Goal: Task Accomplishment & Management: Use online tool/utility

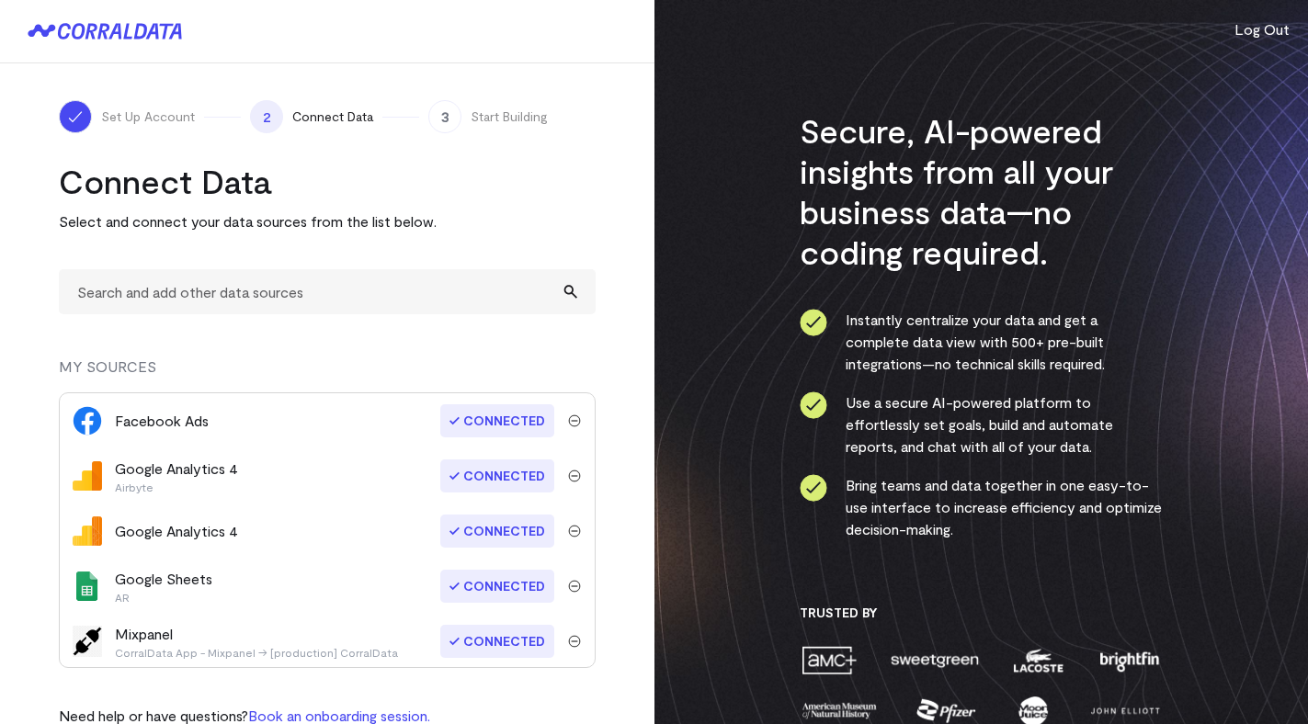
click at [382, 425] on div "Facebook Ads" at bounding box center [278, 421] width 327 height 22
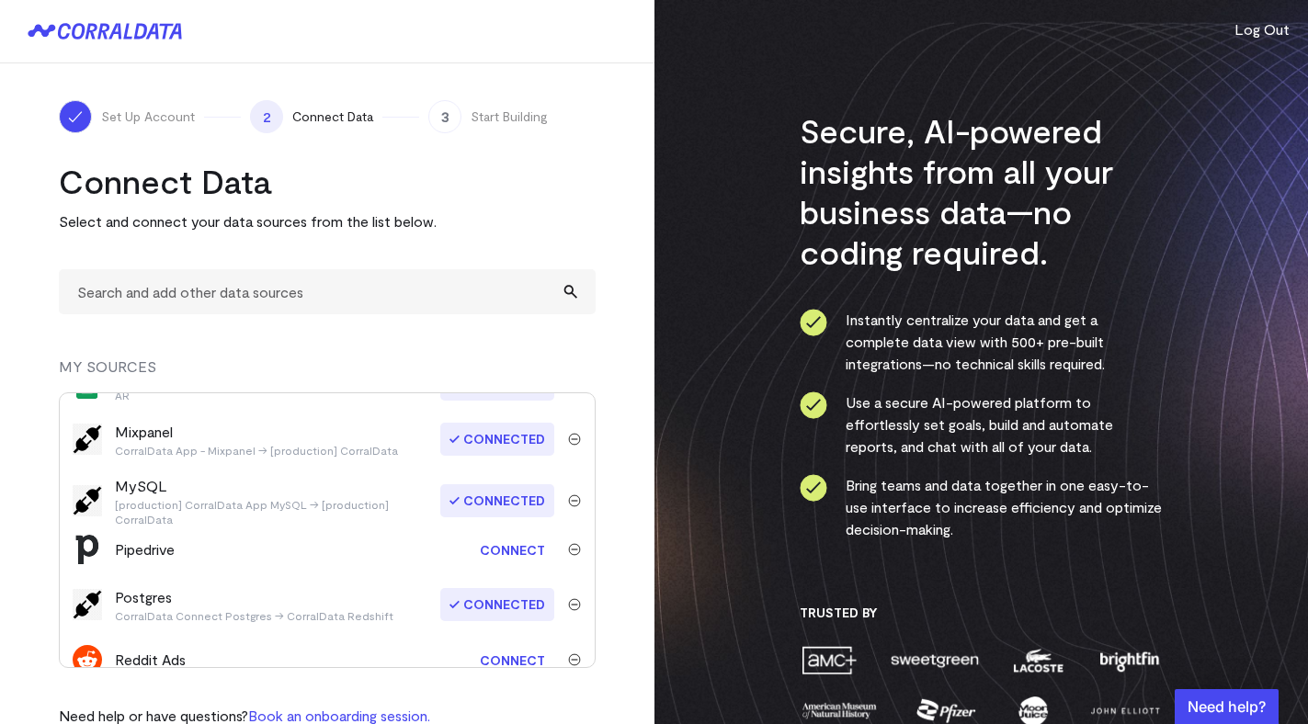
scroll to position [201, 0]
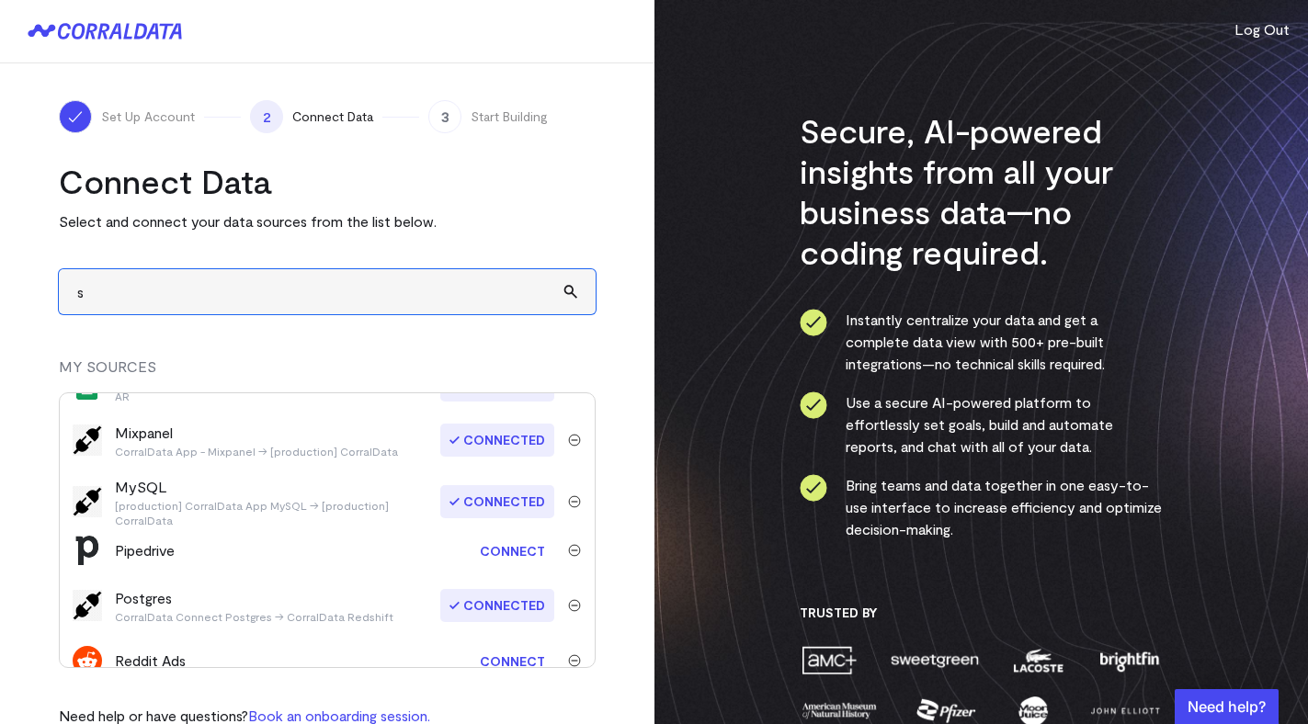
click at [335, 288] on input "s" at bounding box center [327, 291] width 537 height 45
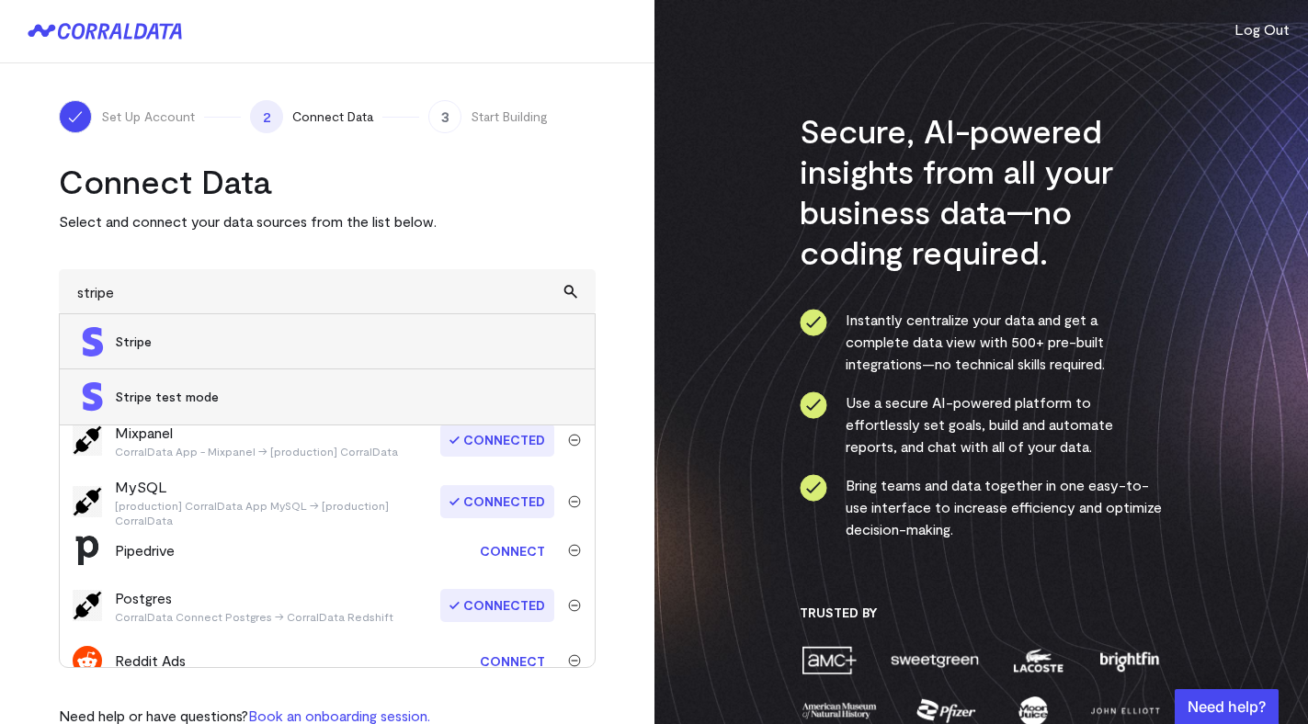
click at [183, 349] on span "Stripe" at bounding box center [345, 342] width 461 height 18
type input "Stripe"
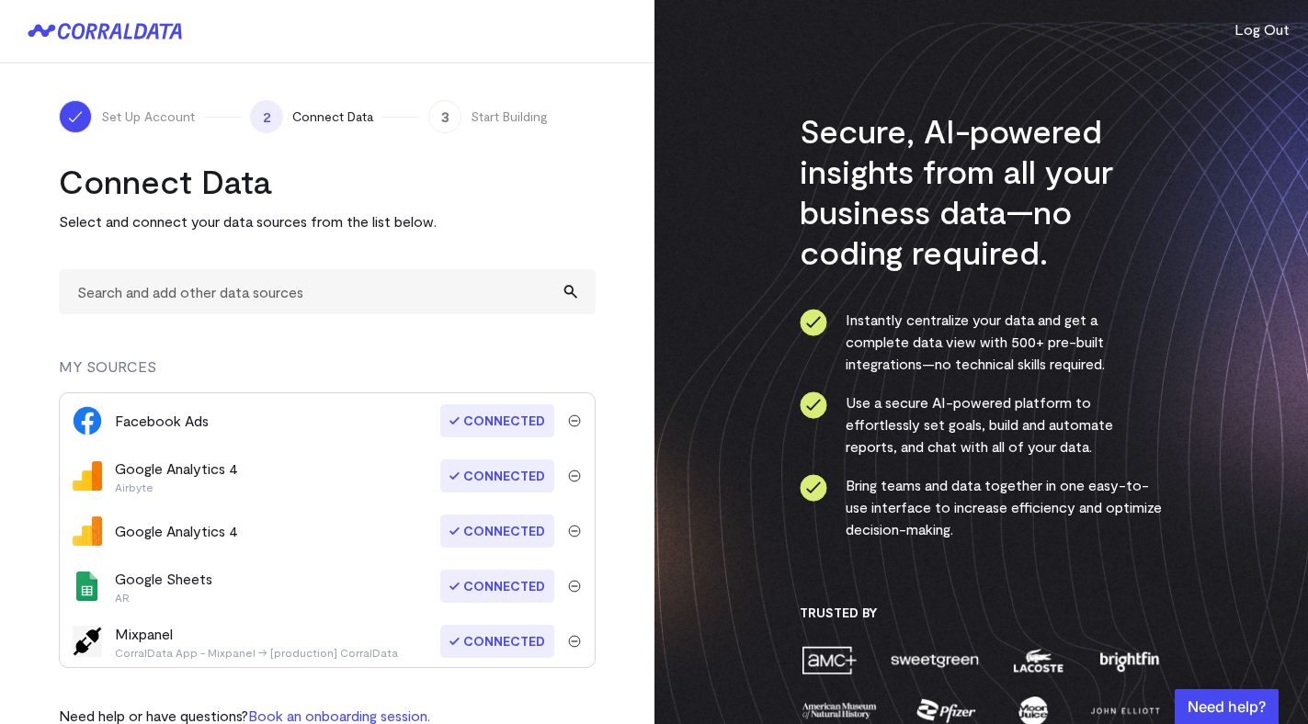
scroll to position [608, 0]
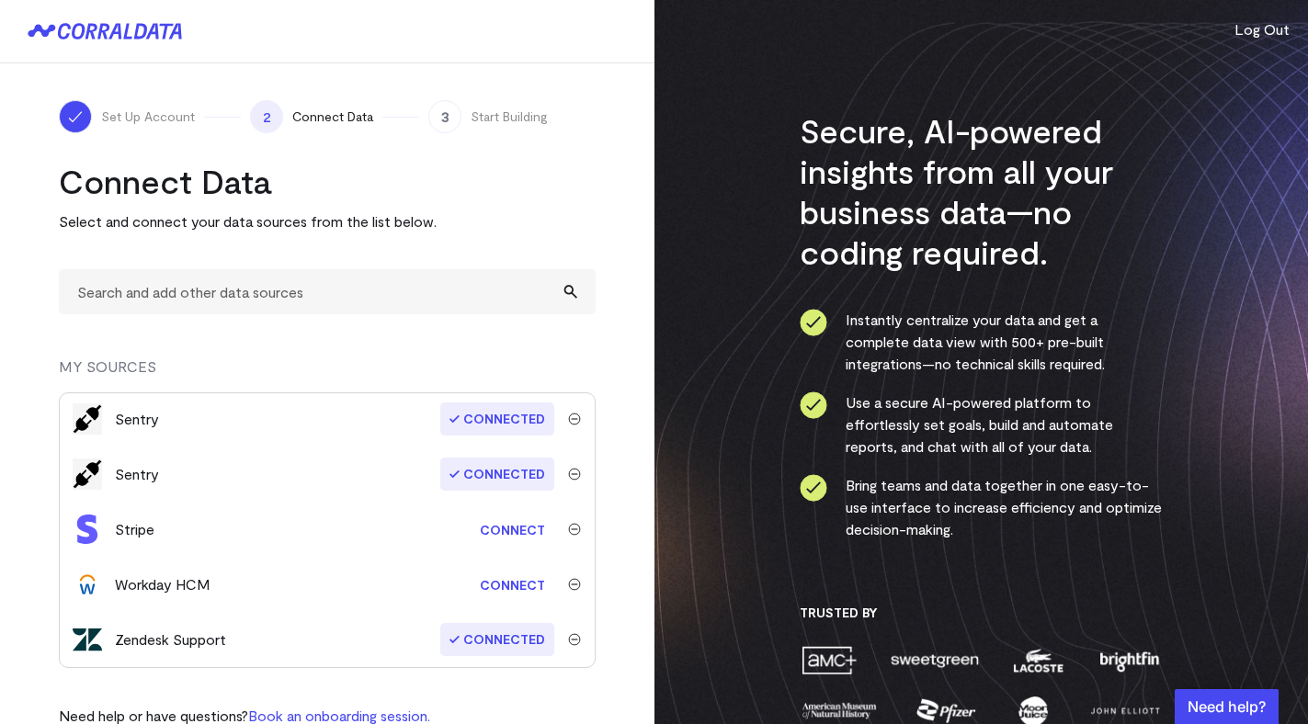
click at [513, 528] on link "Connect" at bounding box center [513, 530] width 84 height 34
